Goal: Transaction & Acquisition: Book appointment/travel/reservation

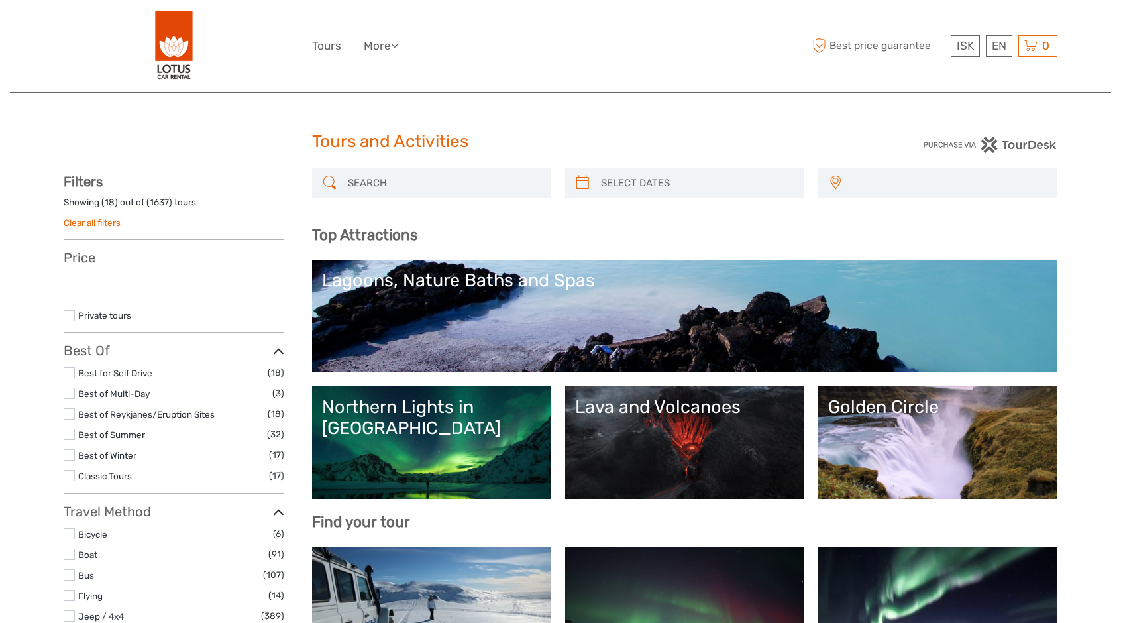
select select
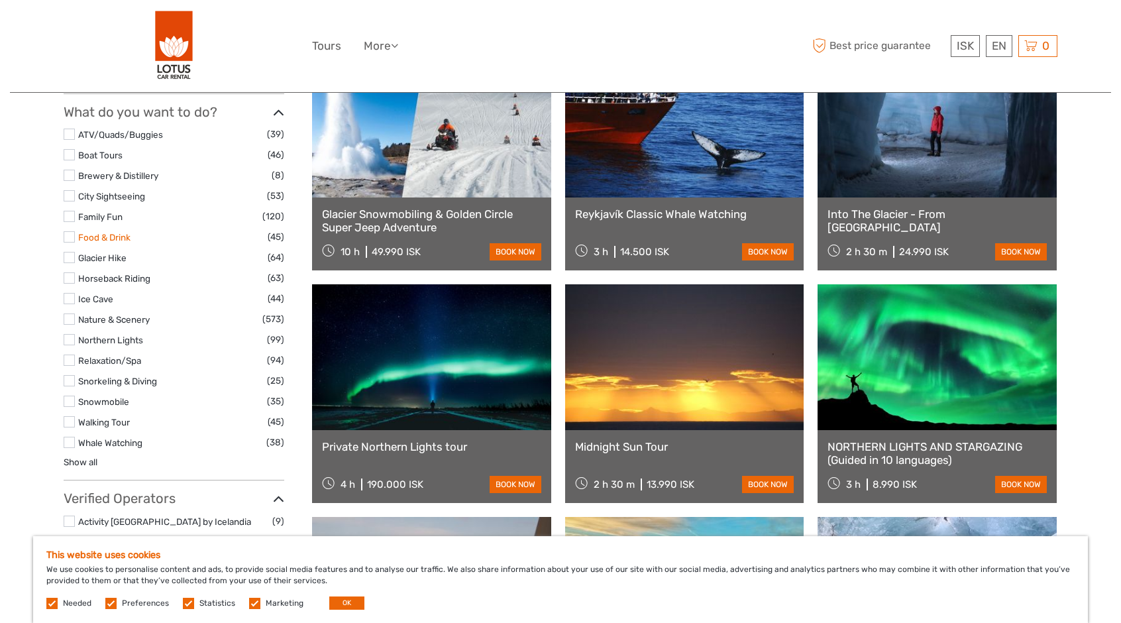
scroll to position [1259, 0]
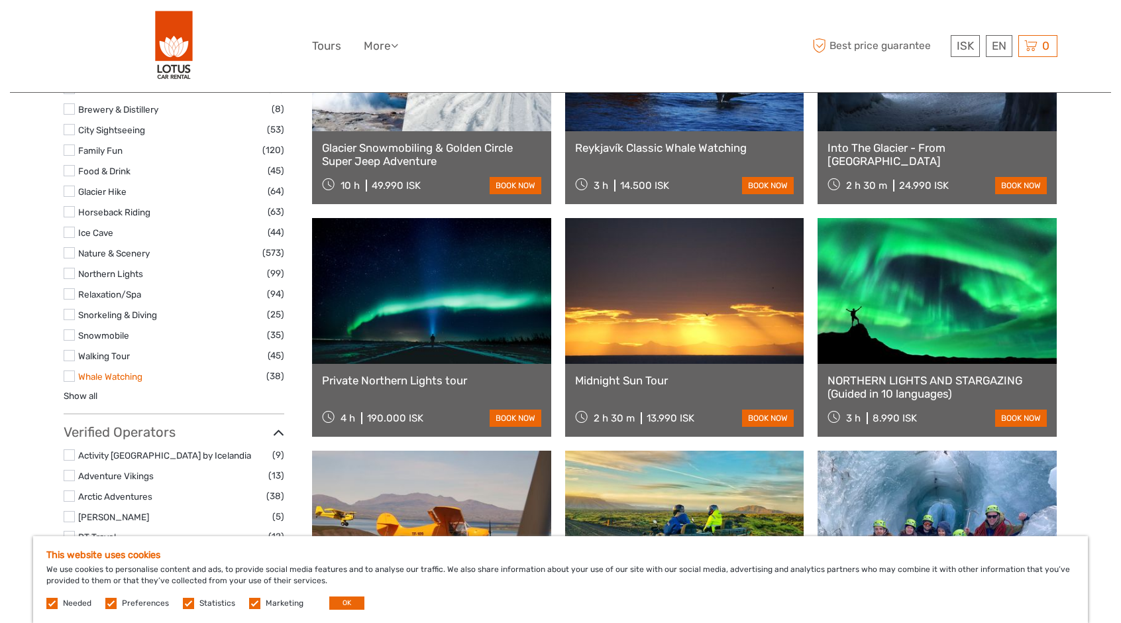
click at [105, 377] on link "Whale Watching" at bounding box center [110, 376] width 64 height 11
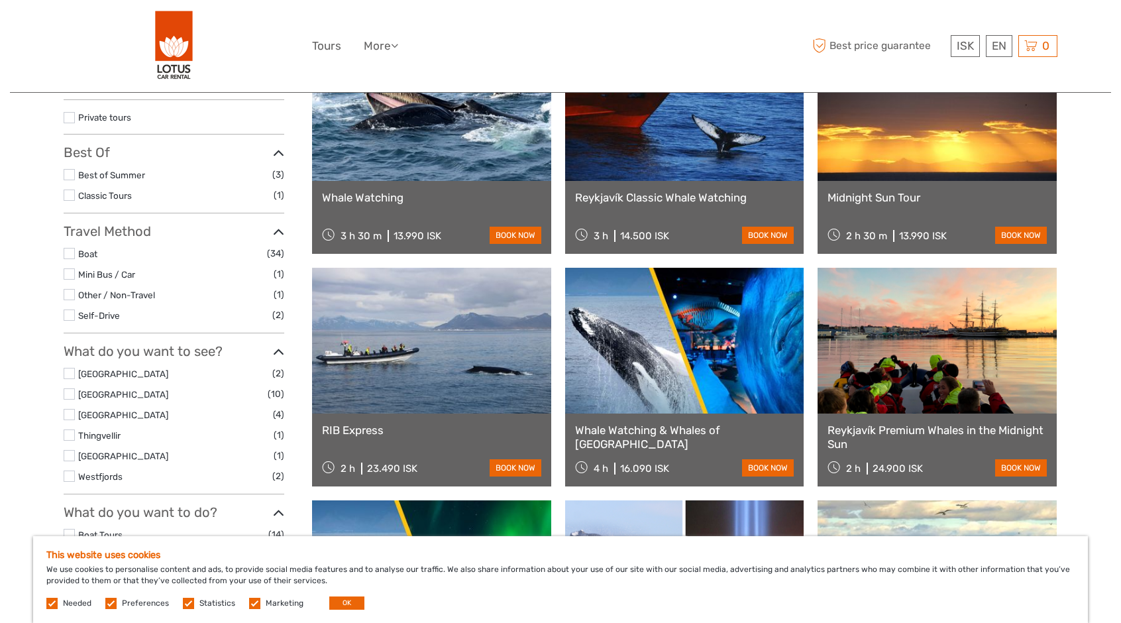
scroll to position [141, 0]
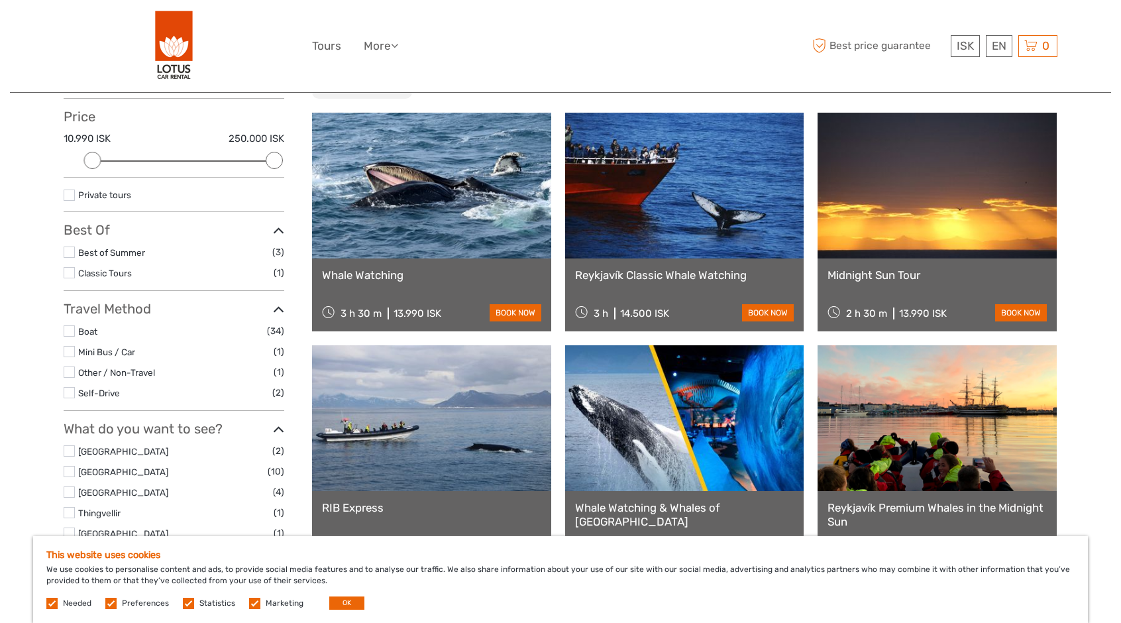
click at [698, 302] on div "Reykjavík Classic Whale Watching 3 h 14.500 ISK book now" at bounding box center [684, 294] width 239 height 73
click at [763, 310] on link "book now" at bounding box center [768, 312] width 52 height 17
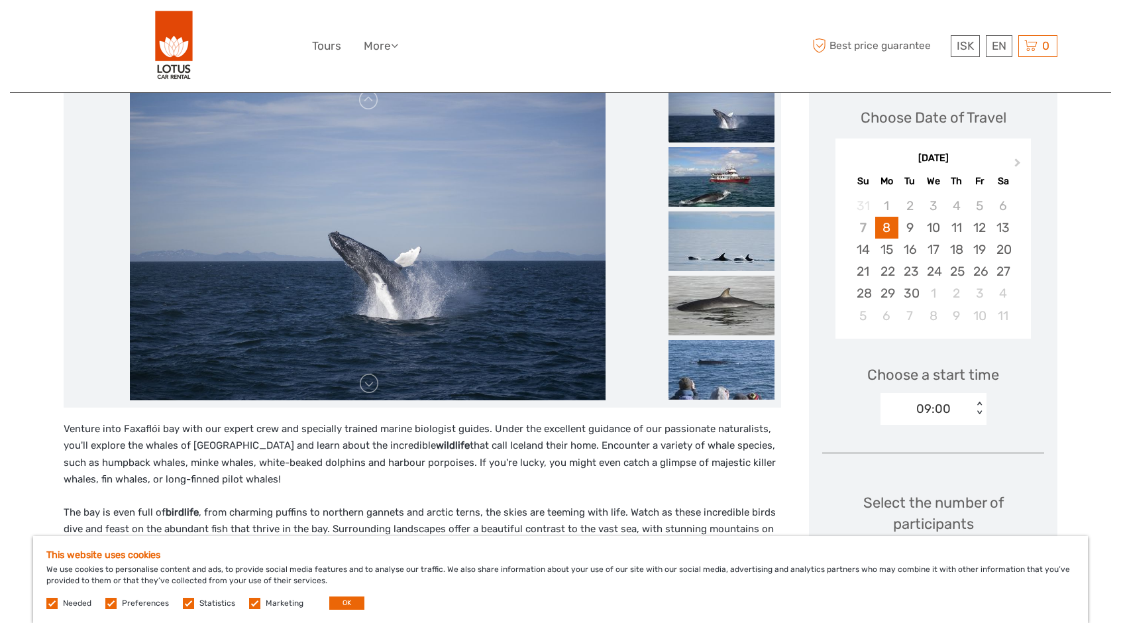
scroll to position [133, 0]
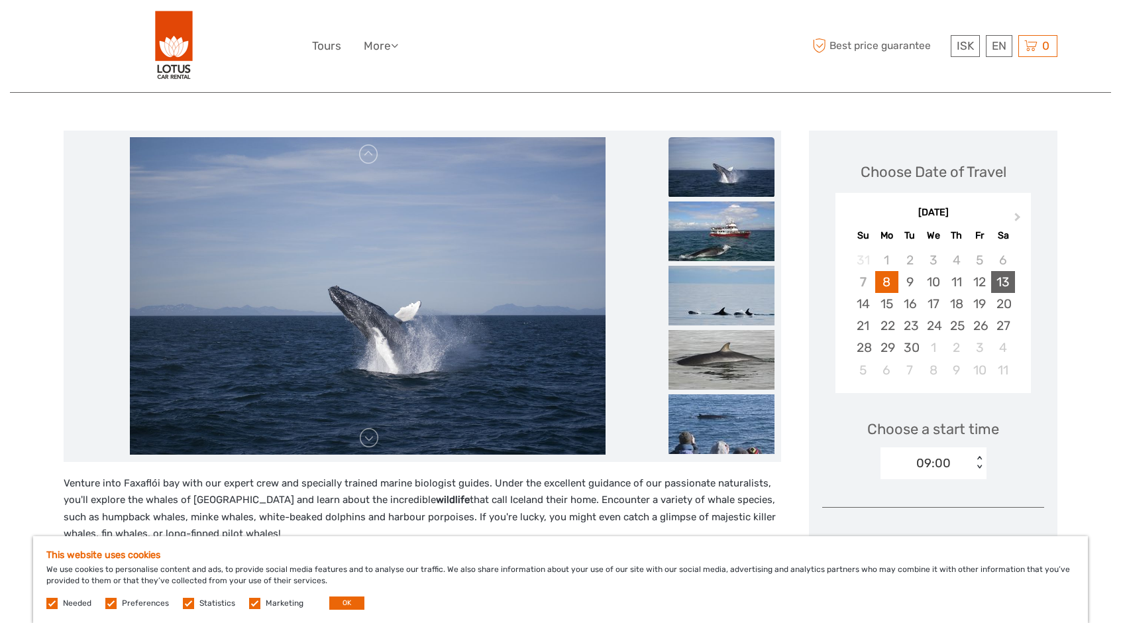
click at [1010, 284] on div "13" at bounding box center [1002, 282] width 23 height 22
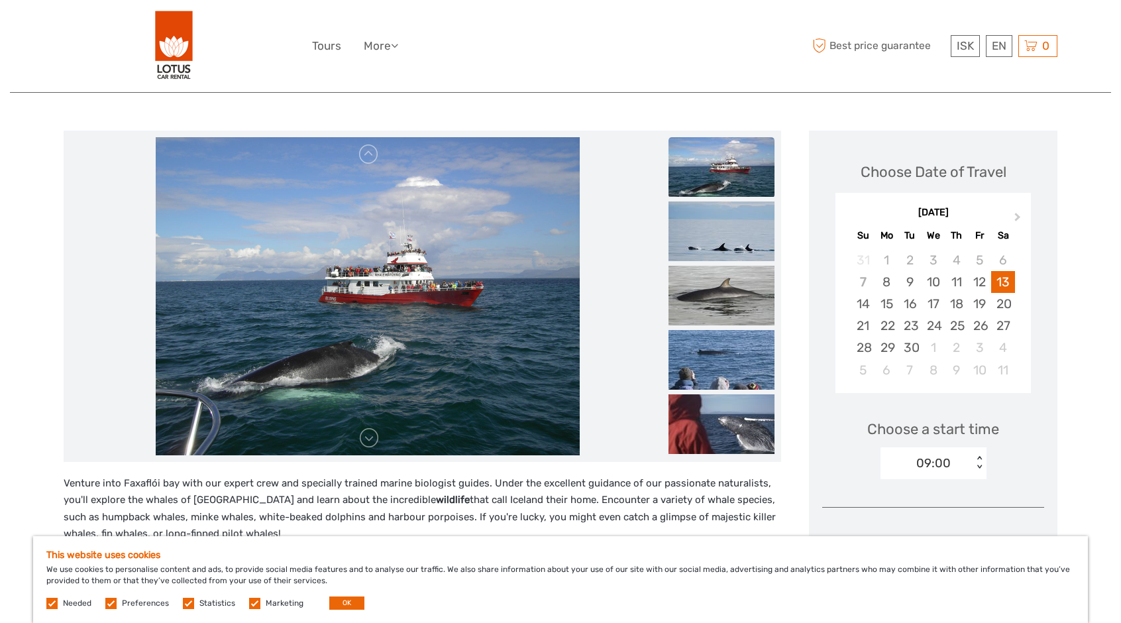
click at [979, 469] on div "< >" at bounding box center [979, 463] width 11 height 14
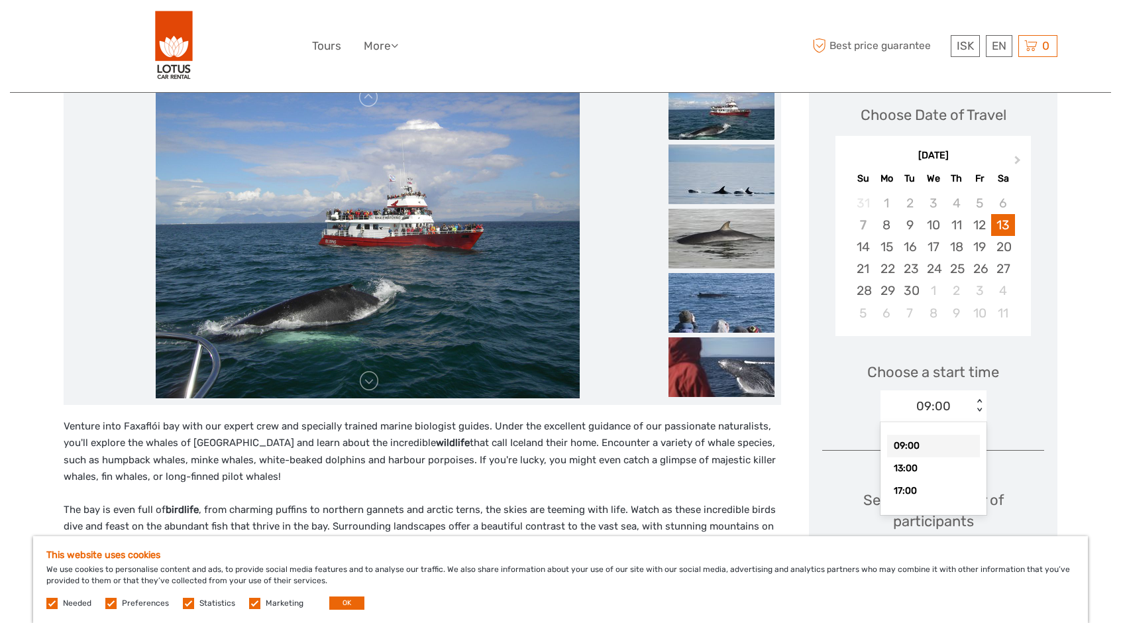
scroll to position [265, 0]
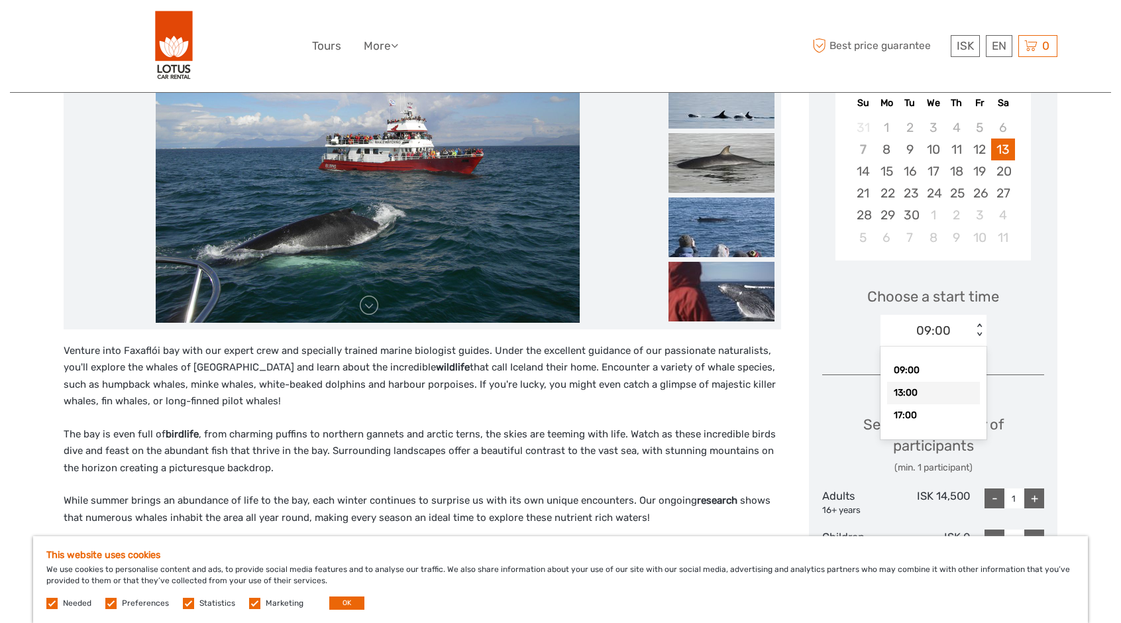
click at [922, 395] on div "13:00" at bounding box center [933, 393] width 93 height 23
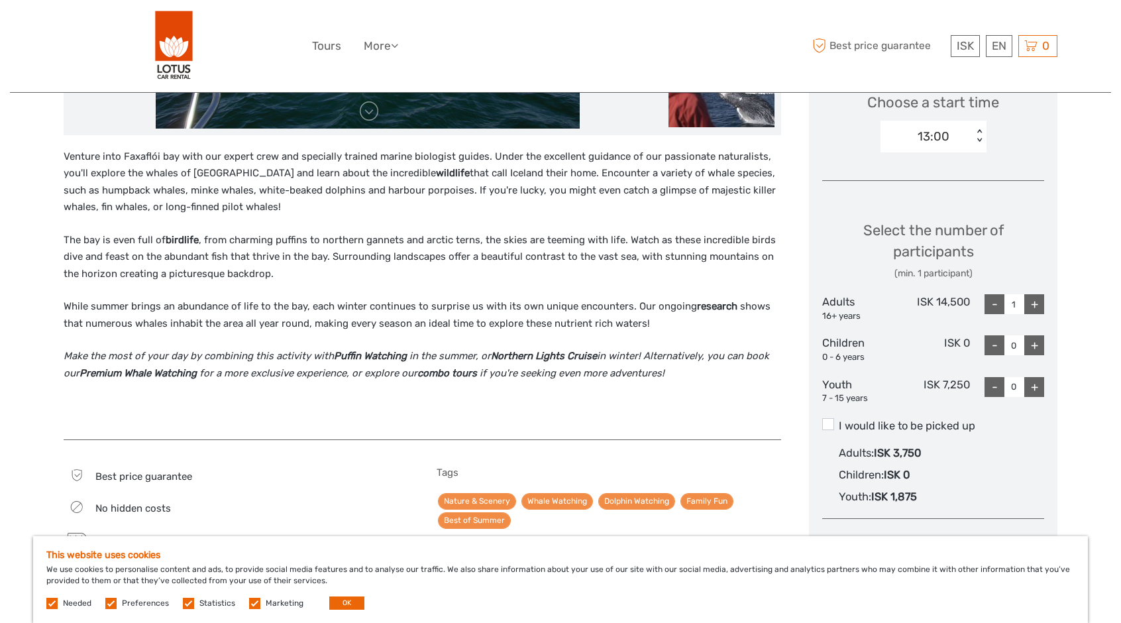
scroll to position [464, 0]
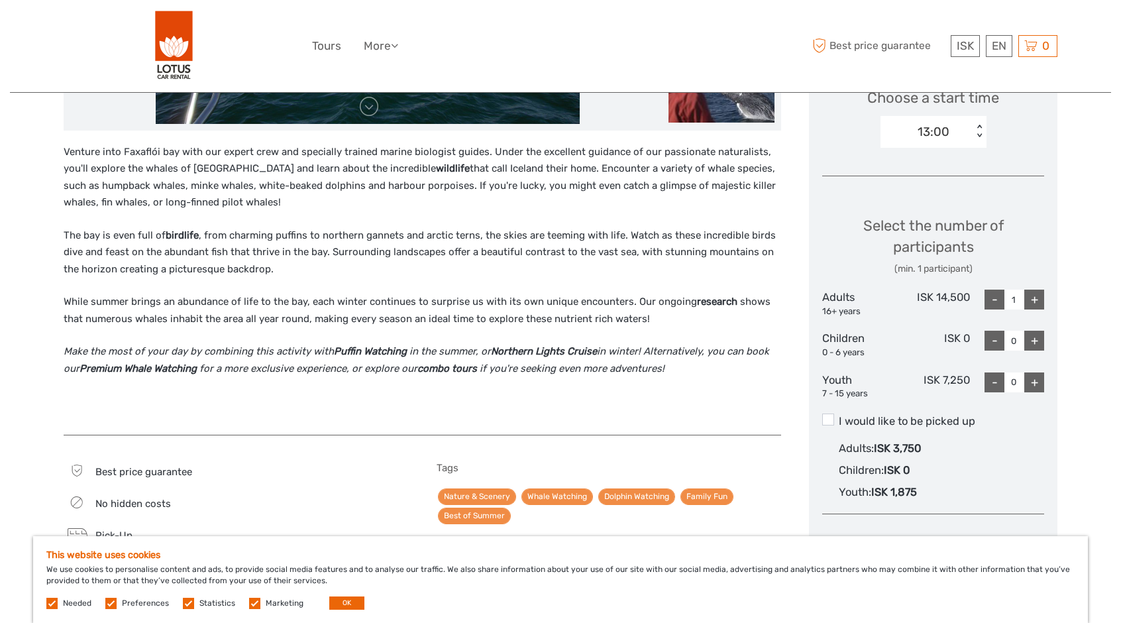
click at [1038, 301] on div "+" at bounding box center [1035, 300] width 20 height 20
type input "2"
click at [1037, 339] on div "+" at bounding box center [1035, 341] width 20 height 20
type input "1"
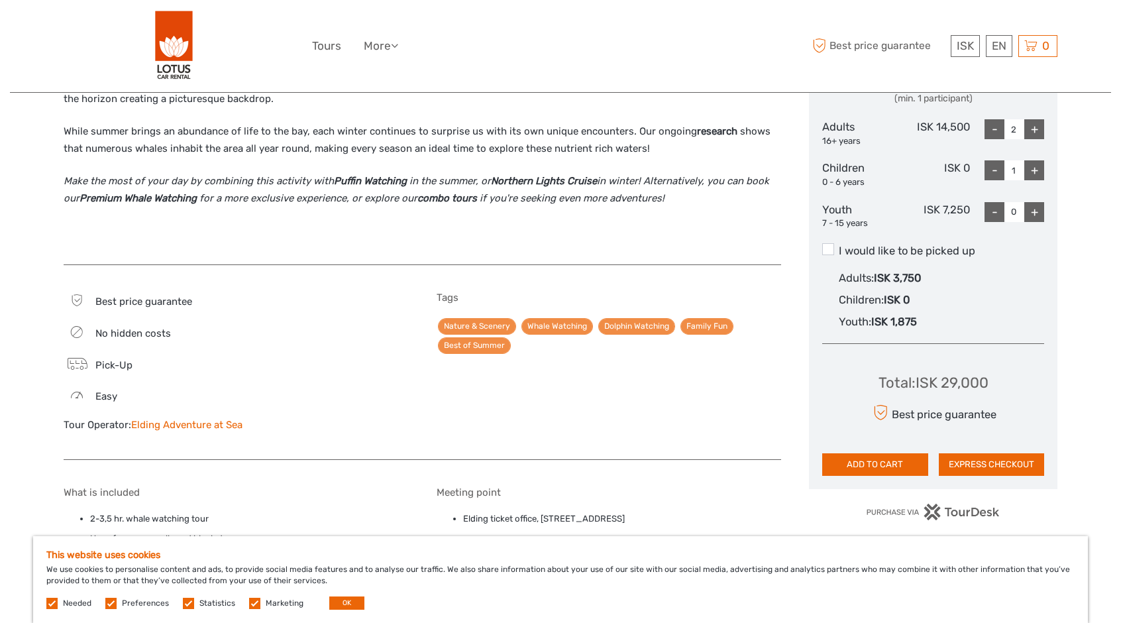
scroll to position [663, 0]
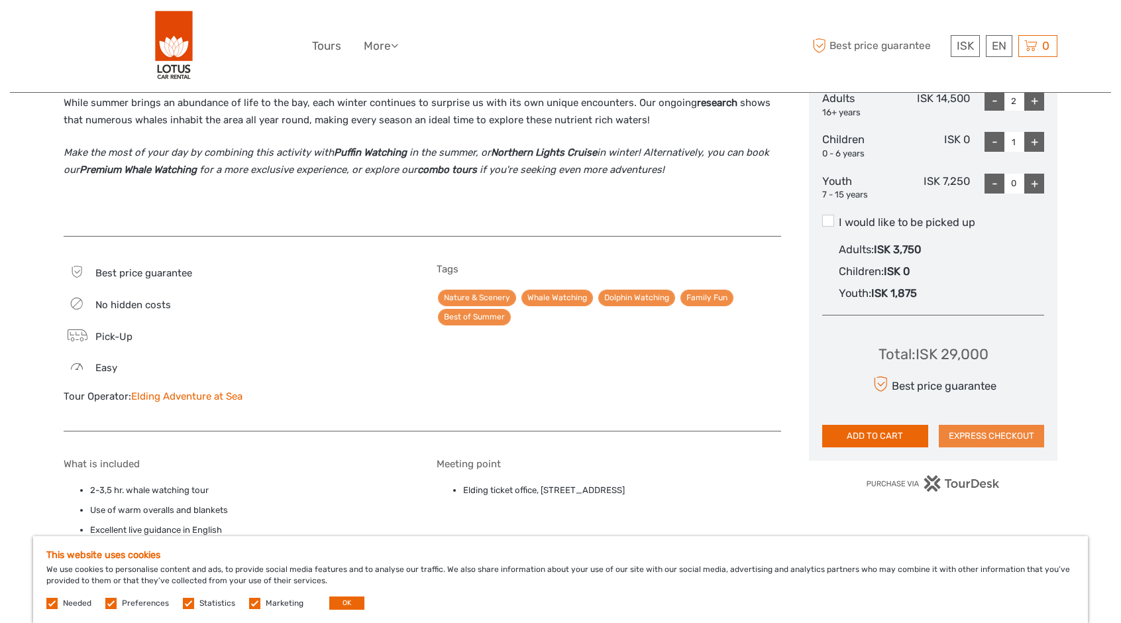
click at [1003, 441] on button "EXPRESS CHECKOUT" at bounding box center [992, 436] width 106 height 23
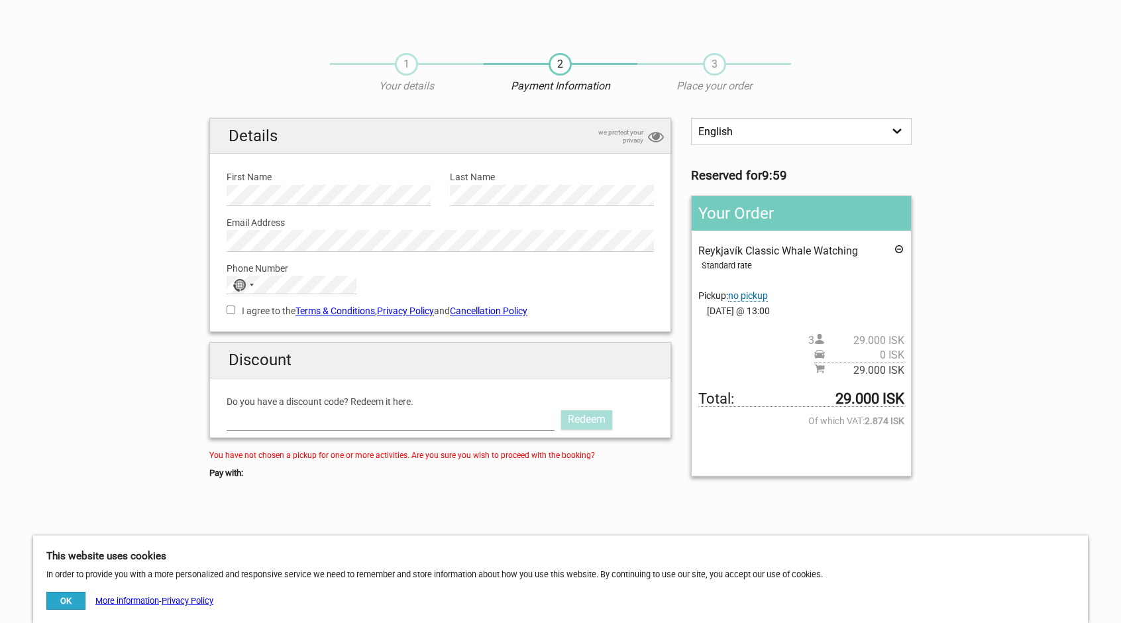
click at [331, 416] on input "Do you have a discount code? Redeem it here." at bounding box center [391, 419] width 328 height 21
type input "LOTUS"
click at [598, 419] on link "Redeem" at bounding box center [586, 419] width 51 height 19
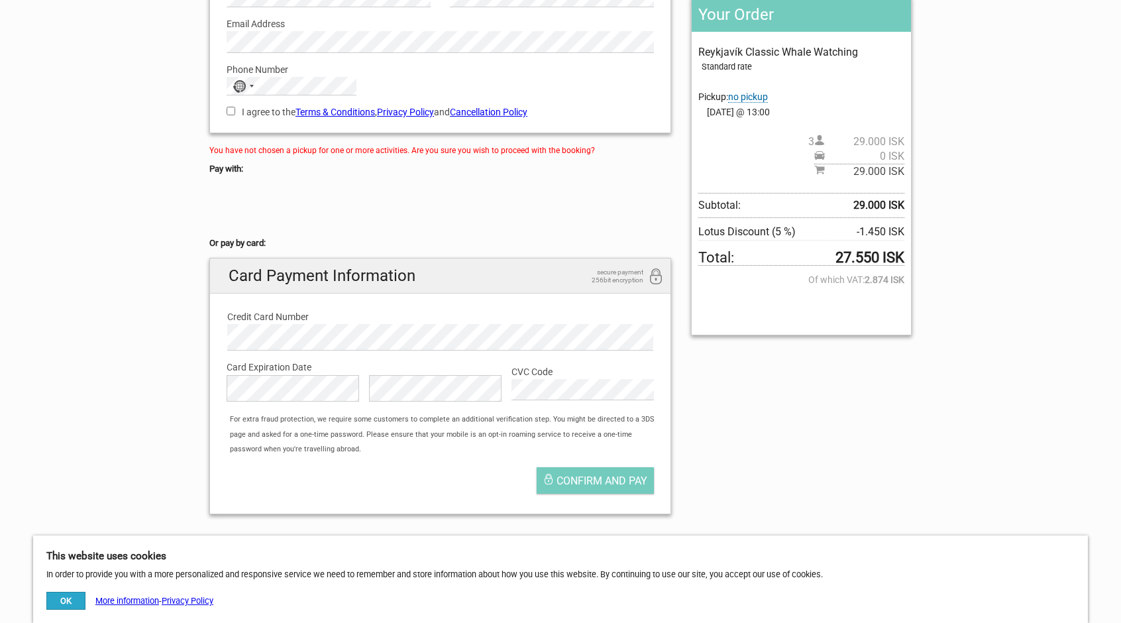
scroll to position [133, 0]
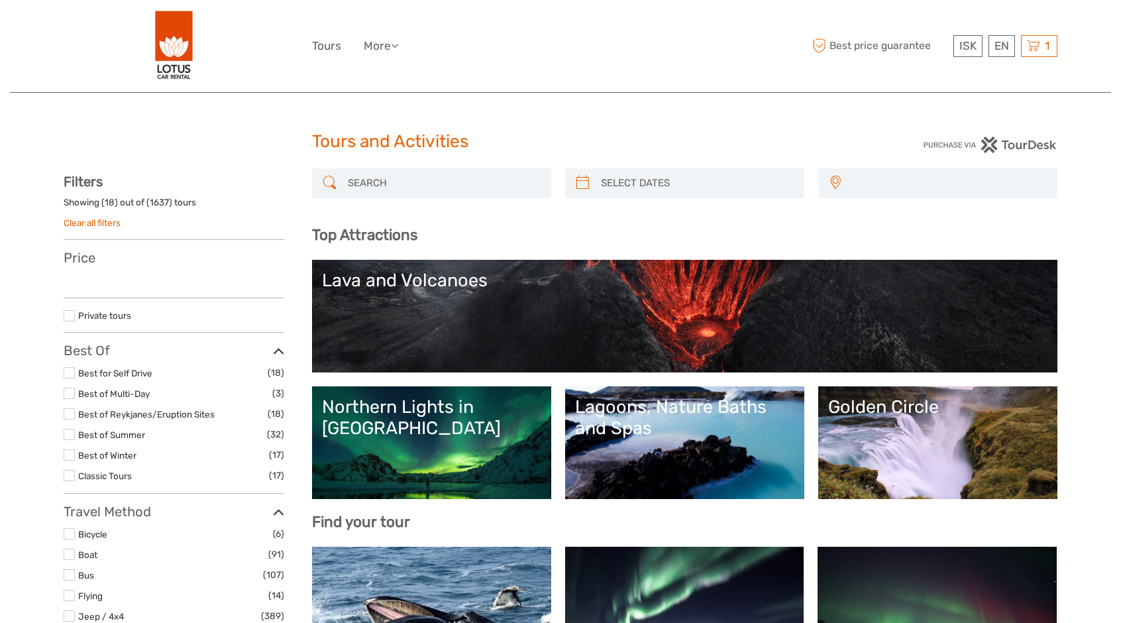
select select
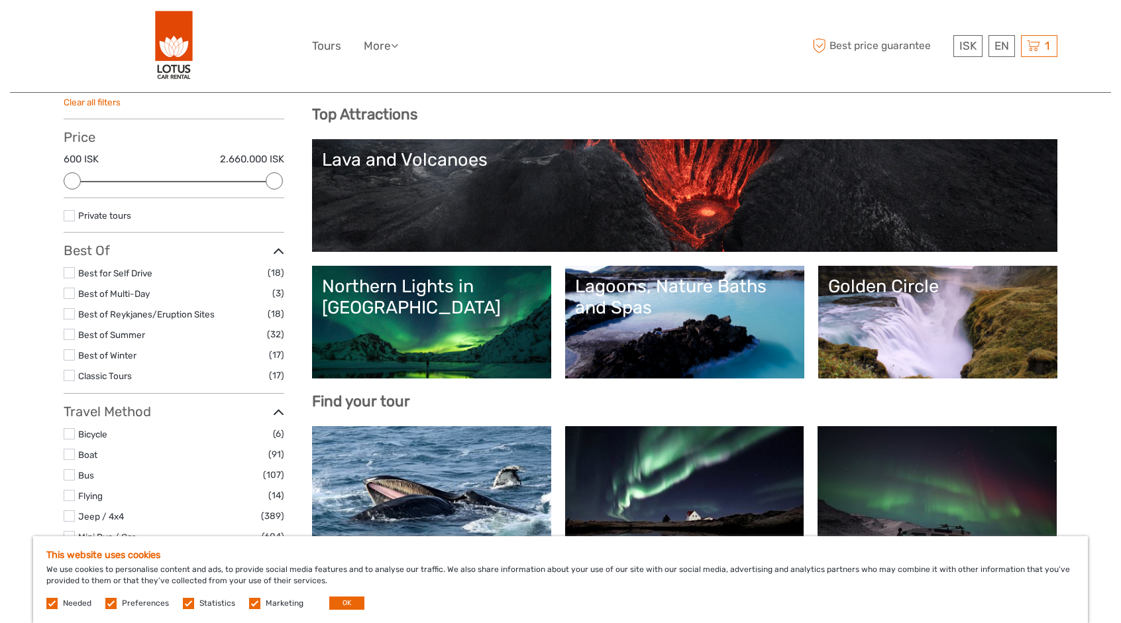
scroll to position [133, 0]
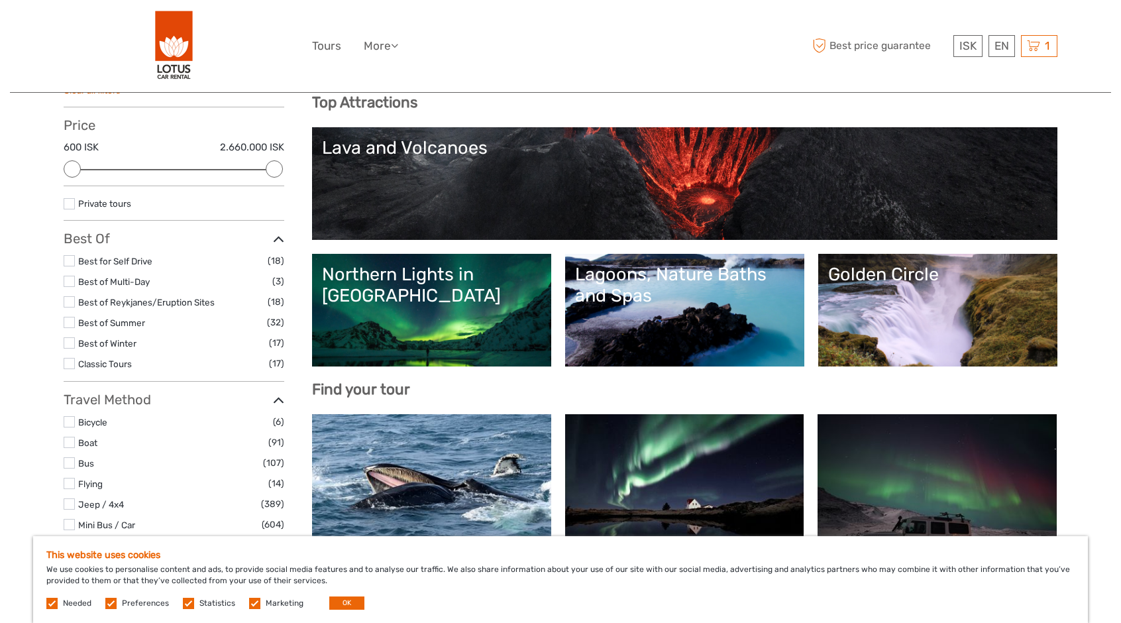
click at [669, 306] on link "Lagoons, Nature Baths and Spas" at bounding box center [684, 310] width 219 height 93
